Goal: Find specific page/section: Find specific page/section

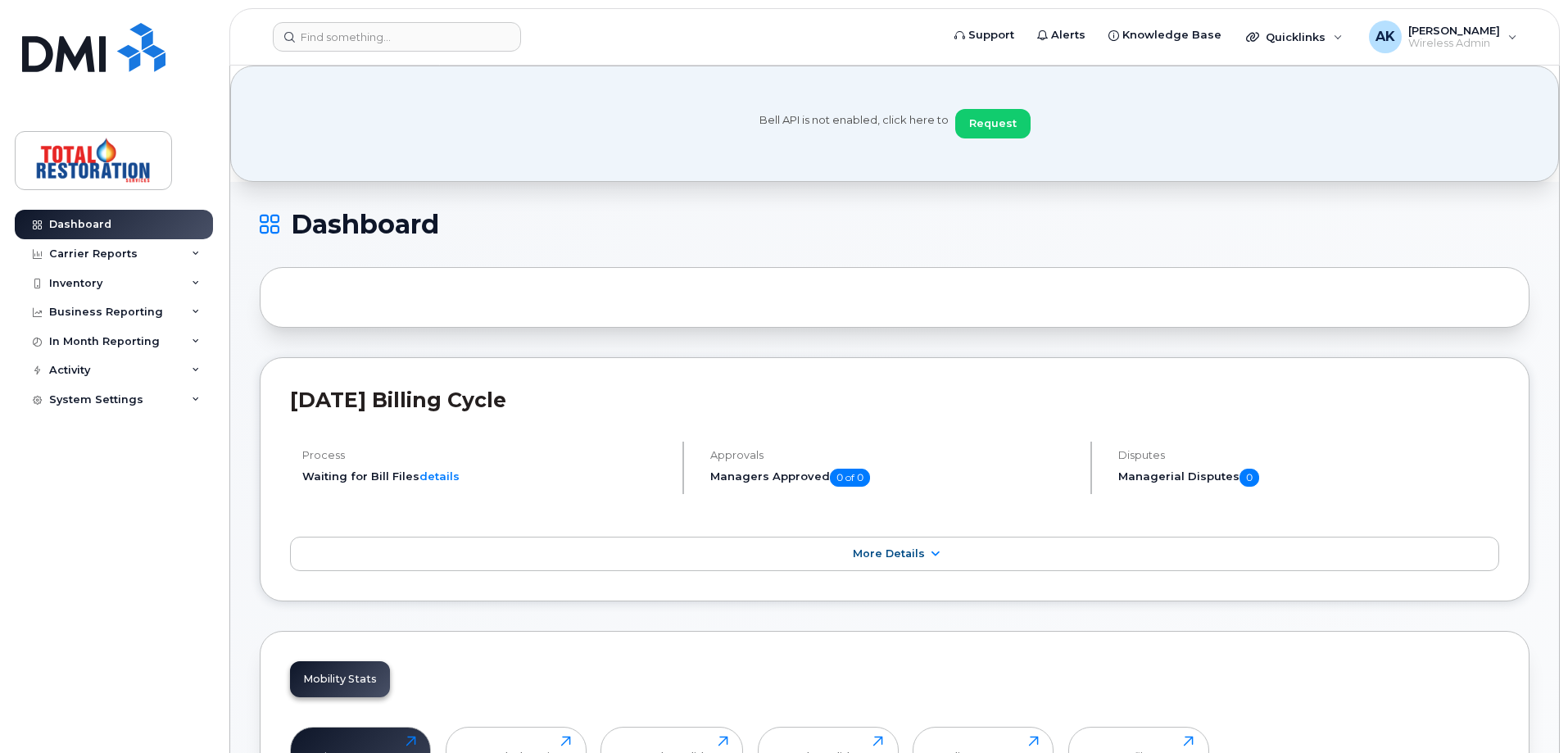
click at [407, 54] on header "Support Alerts Knowledge Base Quicklinks Suspend / Cancel Device Change SIM Car…" at bounding box center [894, 36] width 1330 height 57
click at [404, 47] on input at bounding box center [397, 36] width 248 height 29
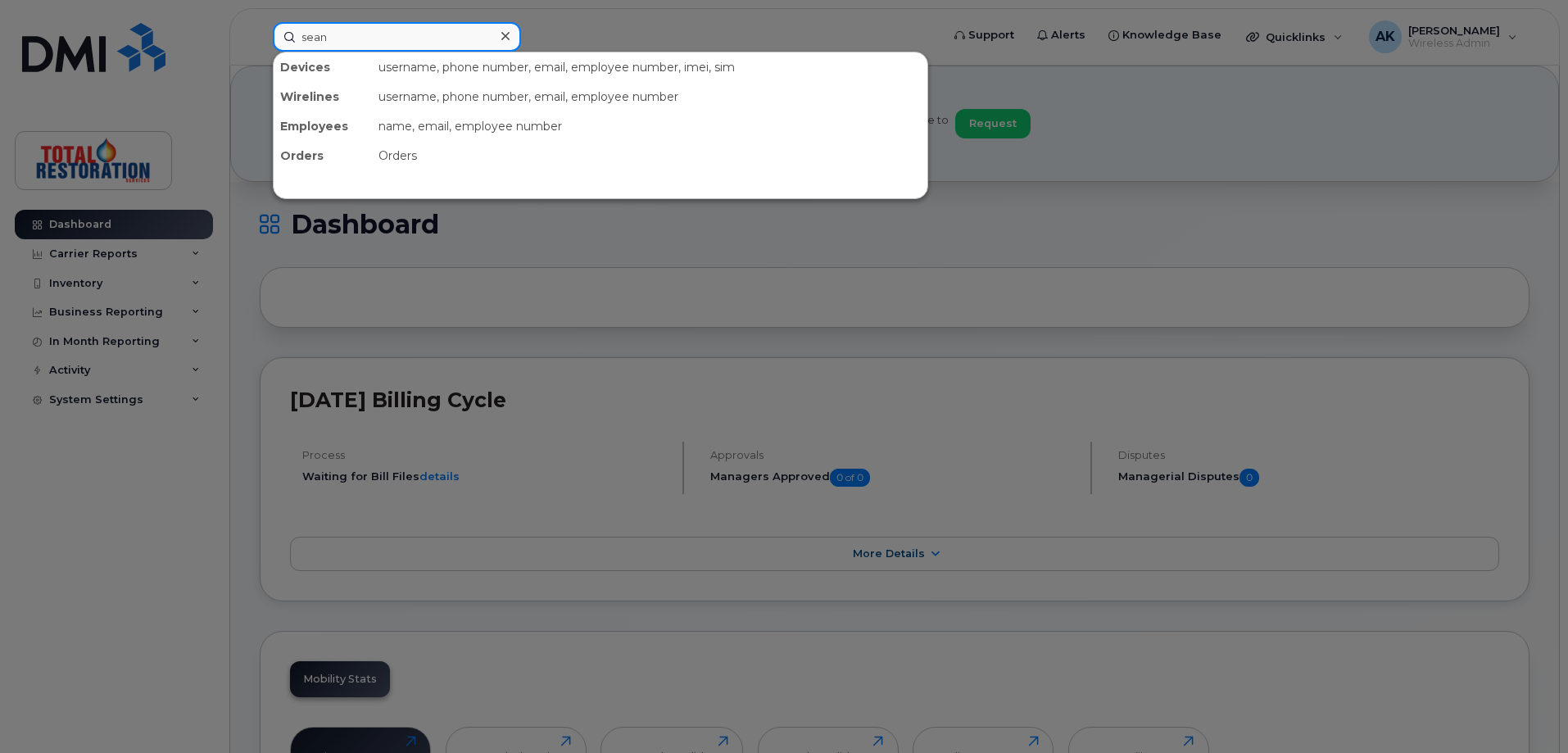
type input "sean"
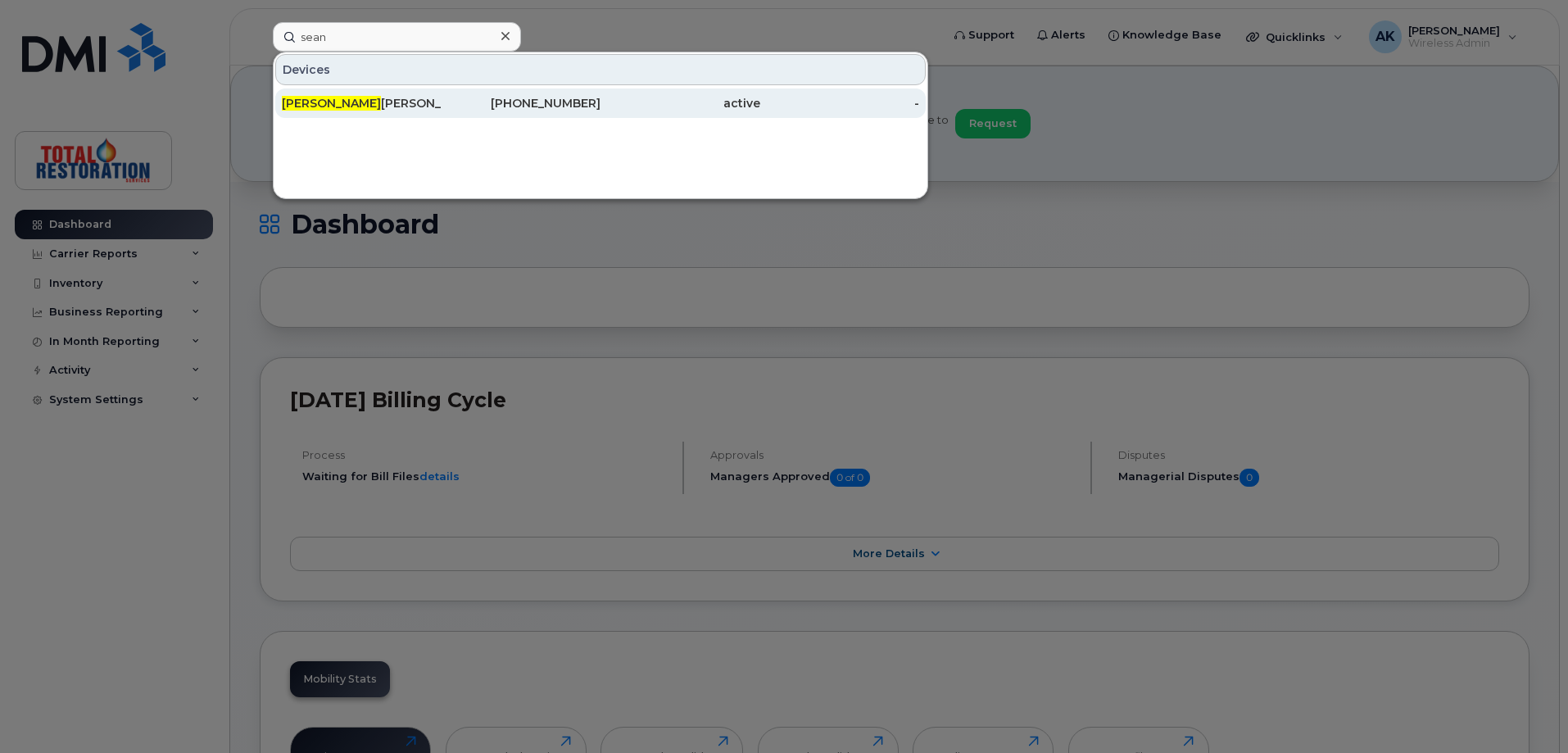
click at [337, 95] on div "Sean Albanese" at bounding box center [361, 102] width 159 height 29
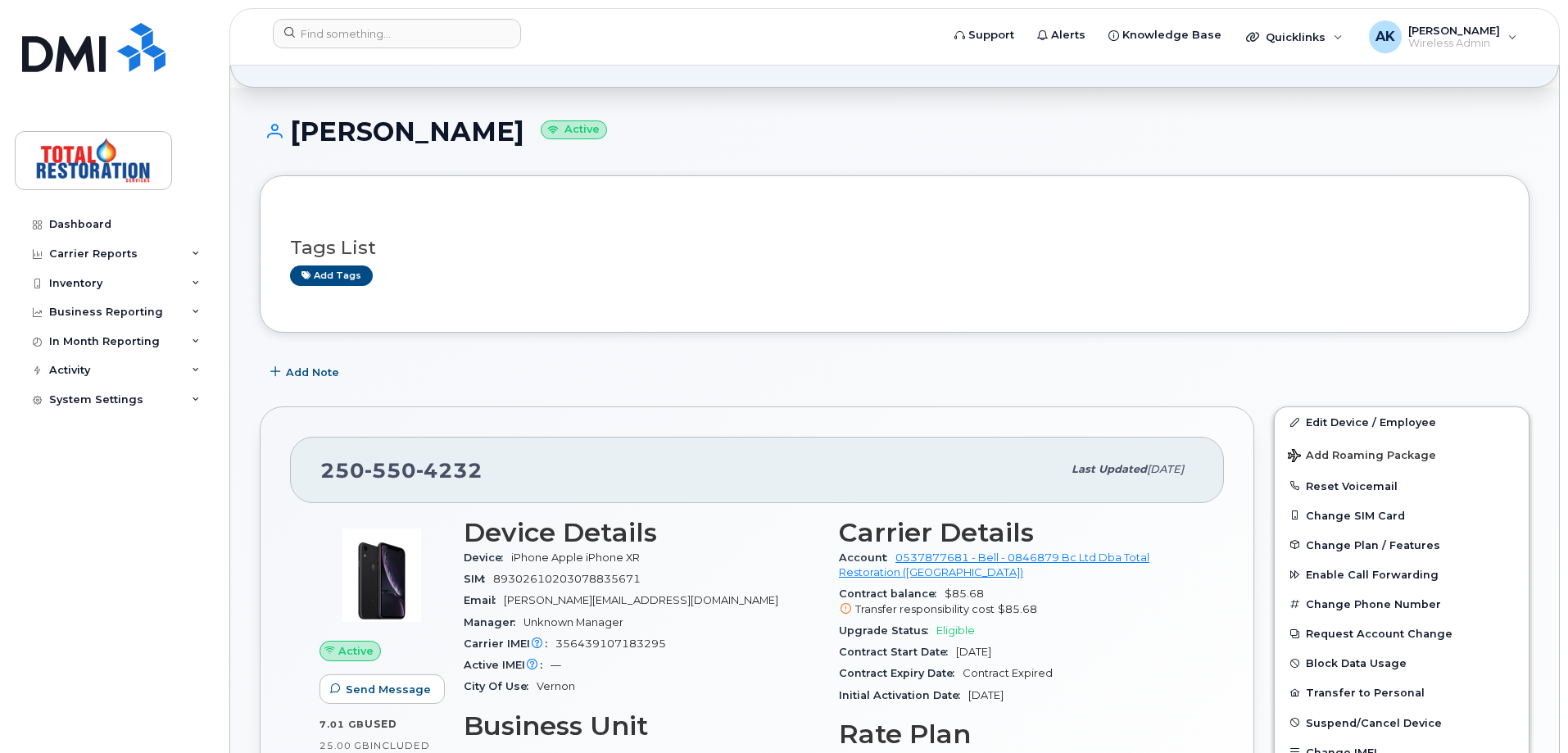
scroll to position [164, 0]
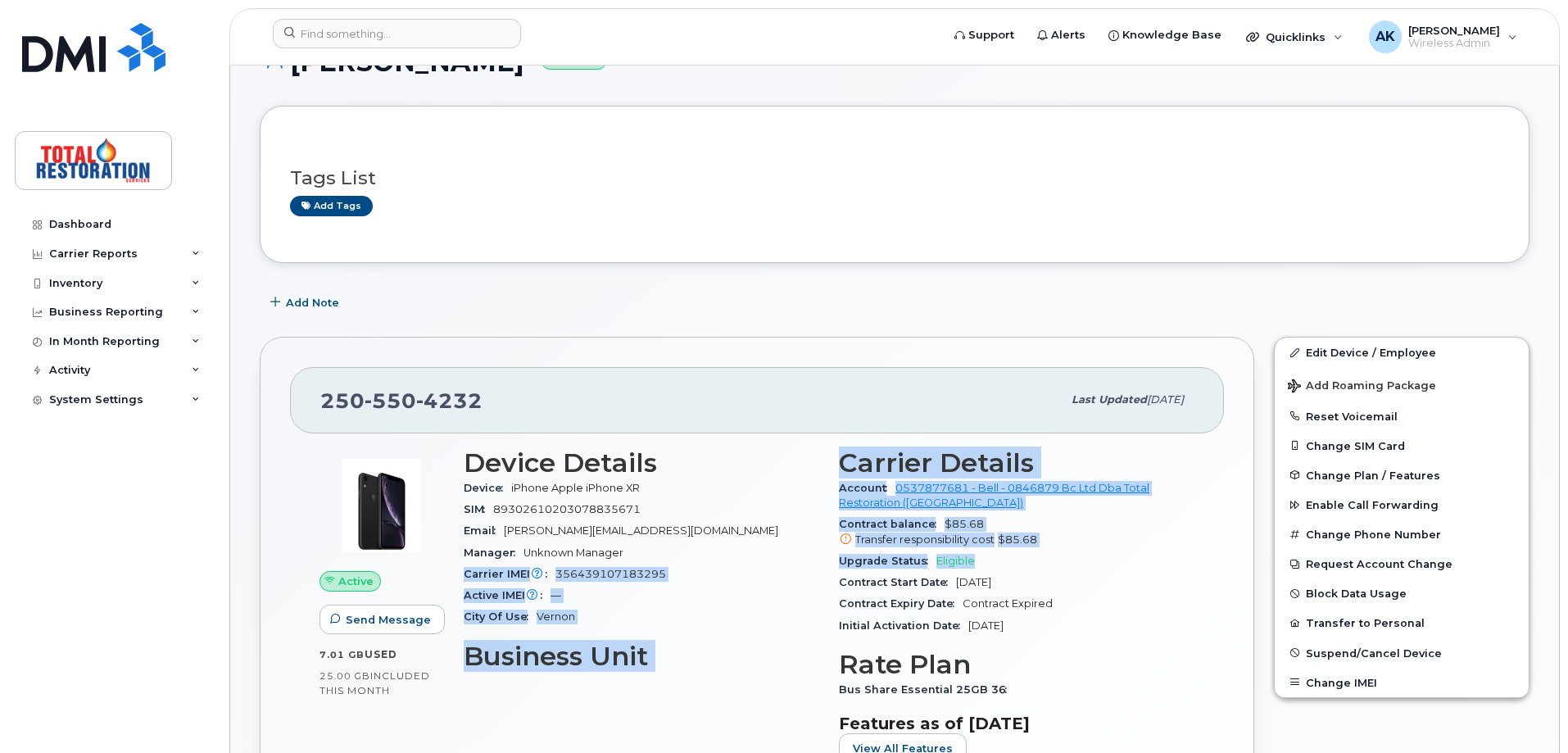
drag, startPoint x: 983, startPoint y: 559, endPoint x: 825, endPoint y: 559, distance: 158.0
click at [825, 559] on div "Device Details Device iPhone Apple iPhone XR SIM [TECHNICAL_ID] Email [PERSON_N…" at bounding box center [828, 612] width 750 height 348
click at [1029, 556] on div "Upgrade Status Eligible" at bounding box center [1017, 561] width 356 height 21
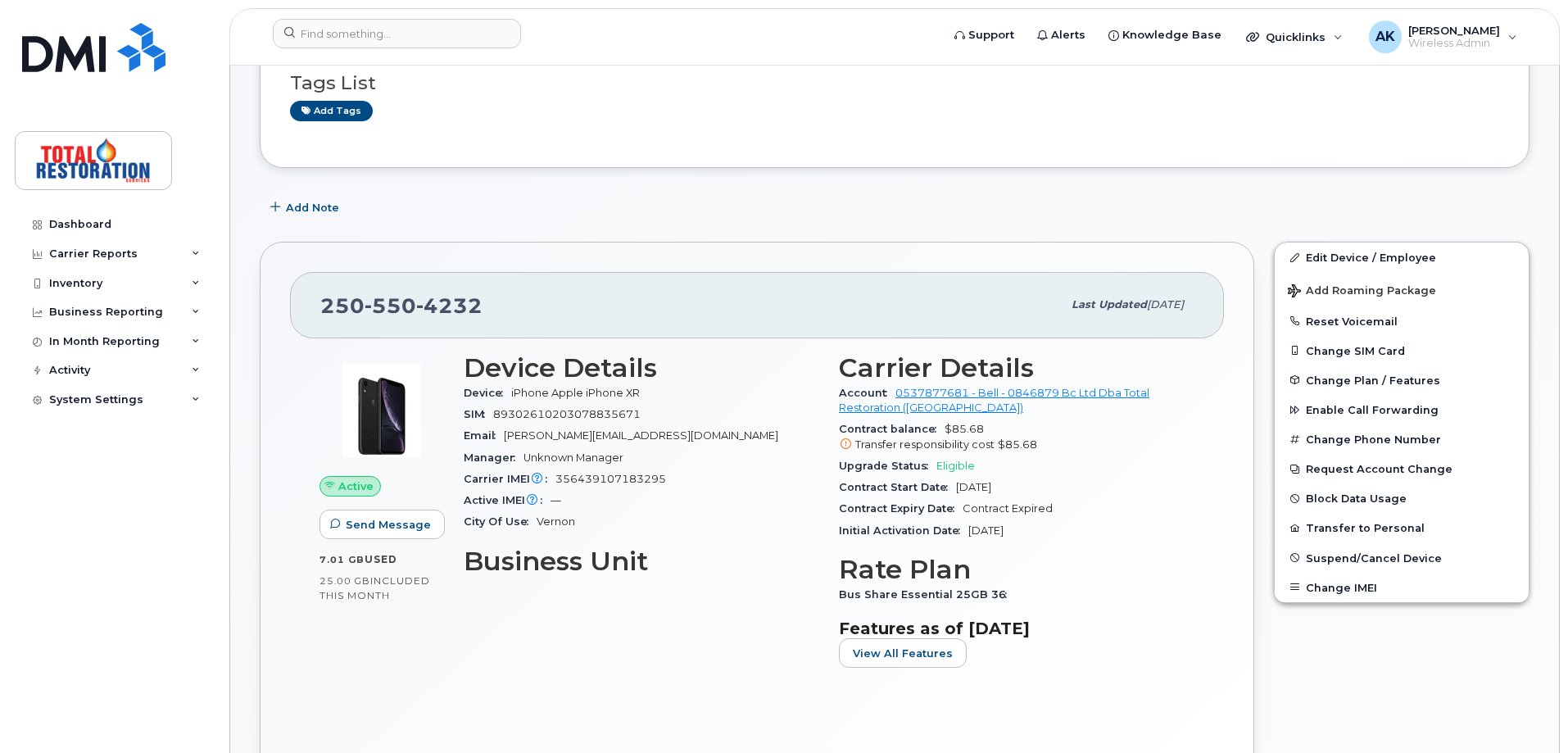
scroll to position [328, 0]
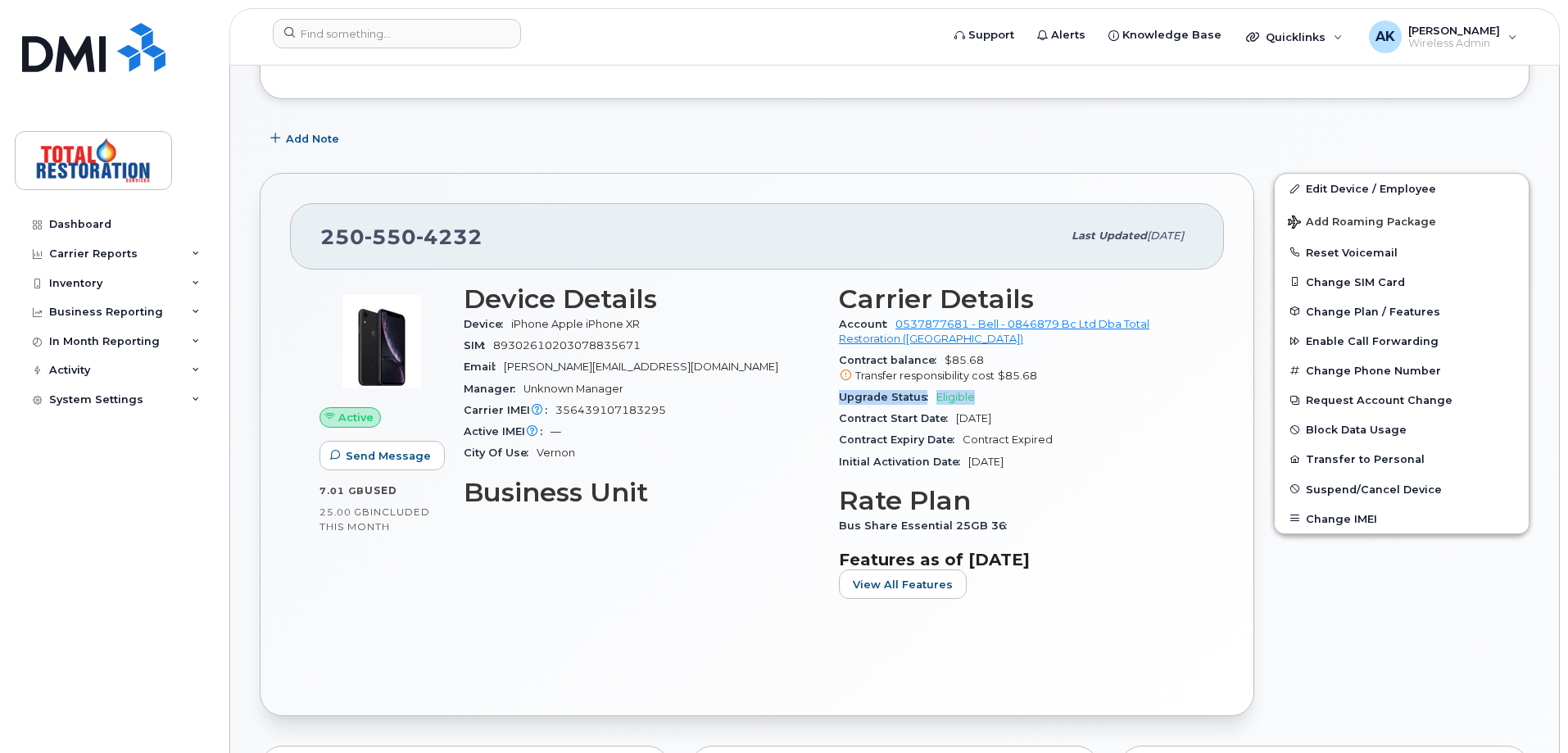
drag, startPoint x: 840, startPoint y: 398, endPoint x: 985, endPoint y: 402, distance: 145.1
click at [983, 402] on div "Upgrade Status Eligible" at bounding box center [1017, 397] width 356 height 21
click at [993, 401] on div "Upgrade Status Eligible" at bounding box center [1017, 397] width 356 height 21
drag, startPoint x: 990, startPoint y: 401, endPoint x: 830, endPoint y: 406, distance: 160.1
click at [830, 406] on div "Carrier Details Account 0537877681 - Bell - 0846879 Bc Ltd Dba Total Restoratio…" at bounding box center [1017, 448] width 375 height 348
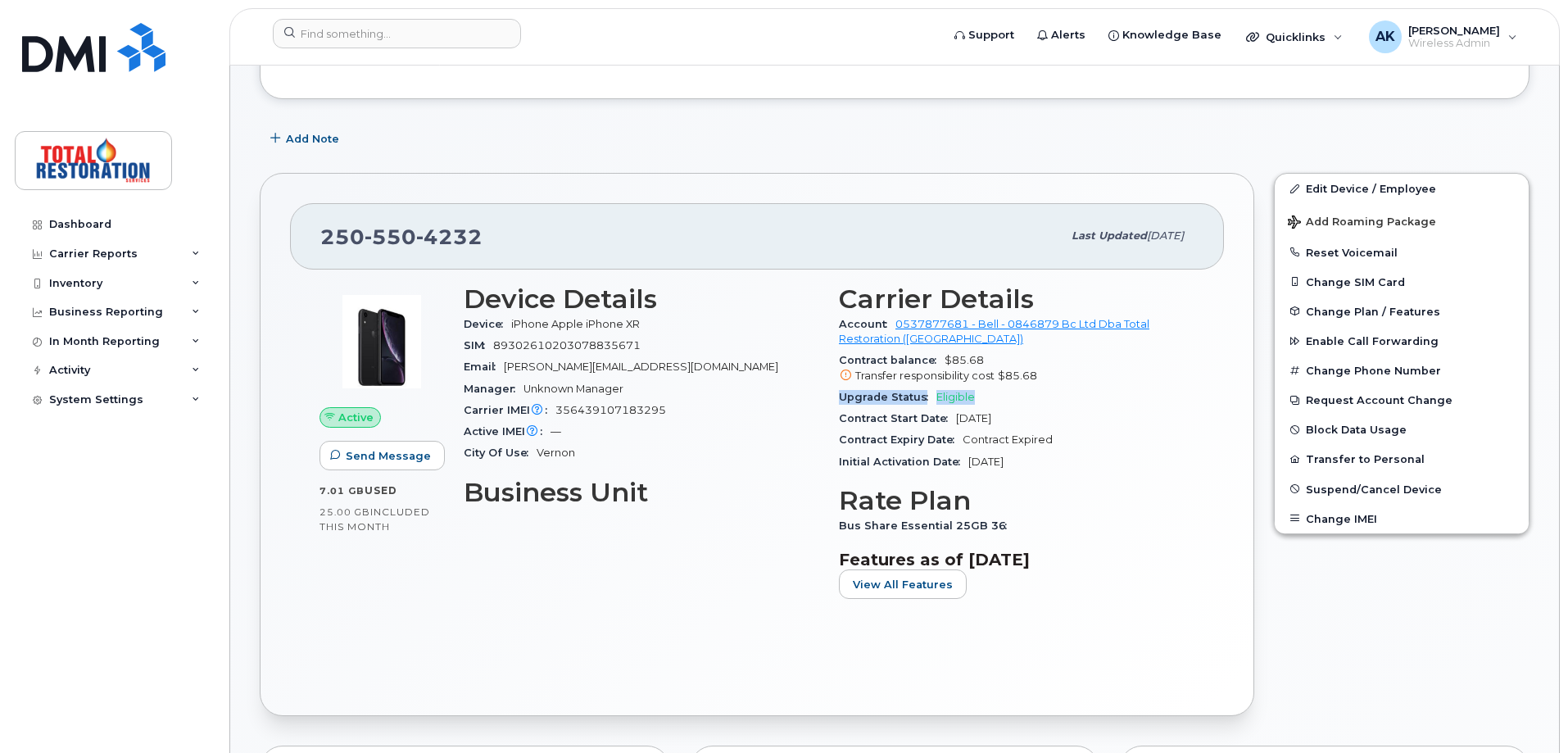
click at [962, 398] on span "Eligible" at bounding box center [956, 397] width 39 height 12
click at [1017, 402] on div "Upgrade Status Eligible" at bounding box center [1017, 397] width 356 height 21
drag, startPoint x: 907, startPoint y: 399, endPoint x: 812, endPoint y: 403, distance: 95.1
click at [878, 403] on div "Upgrade Status Eligible" at bounding box center [1017, 397] width 356 height 21
click at [995, 388] on div "Upgrade Status Eligible" at bounding box center [1017, 397] width 356 height 21
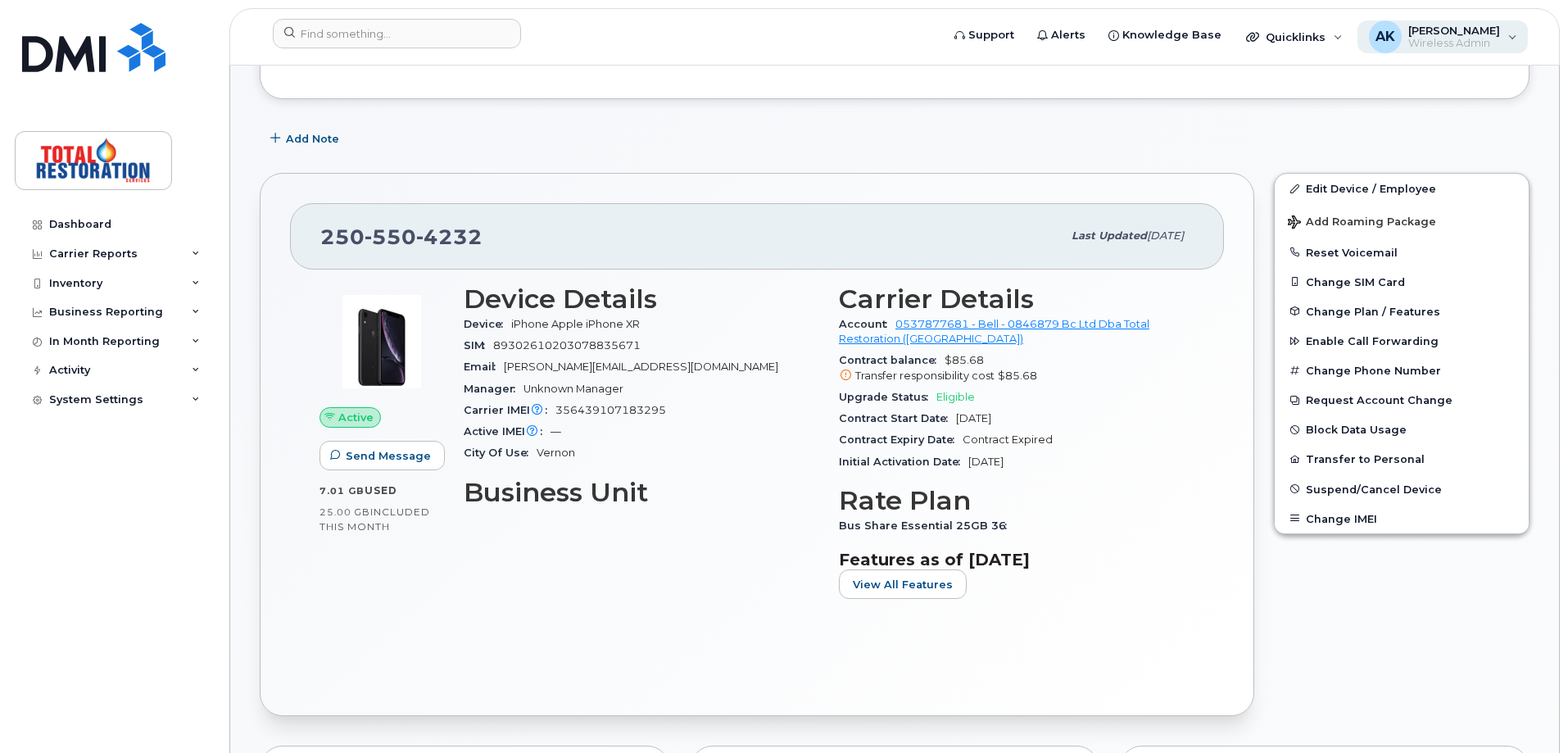
click at [1456, 27] on span "[PERSON_NAME]" at bounding box center [1454, 30] width 92 height 13
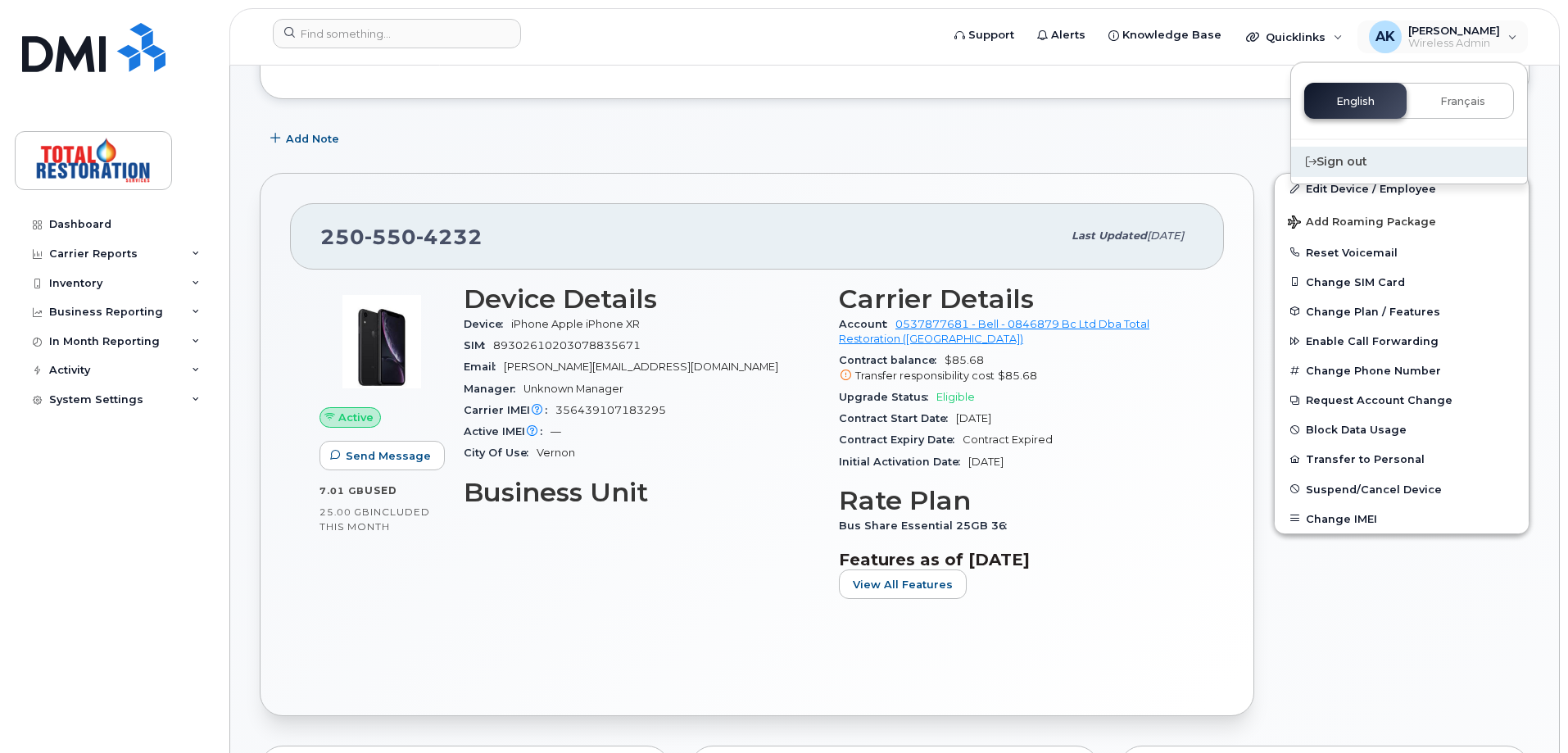
click at [1362, 168] on div "Sign out" at bounding box center [1409, 162] width 236 height 30
